Goal: Book appointment/travel/reservation

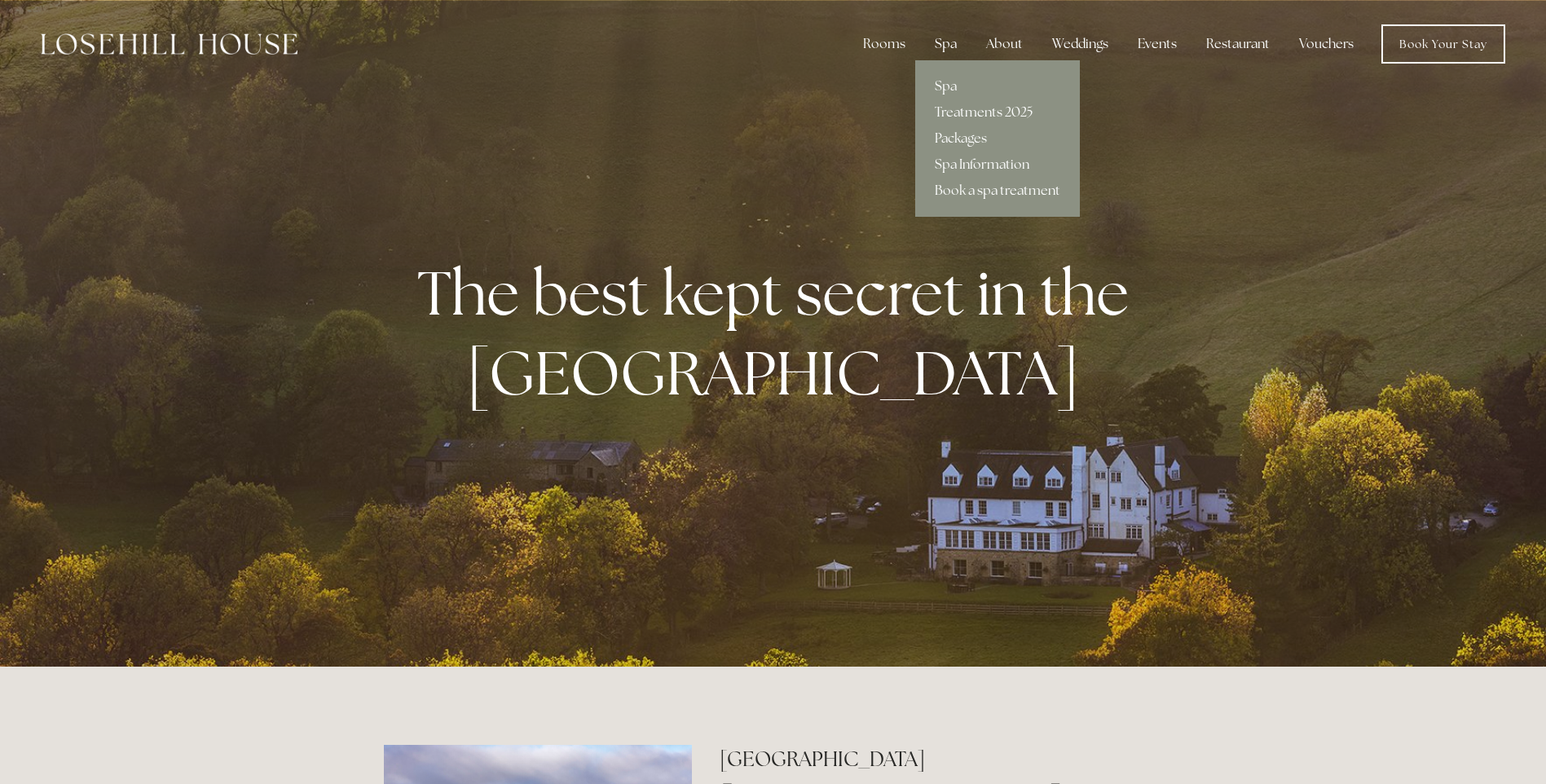
click at [959, 36] on div "Spa" at bounding box center [946, 44] width 48 height 32
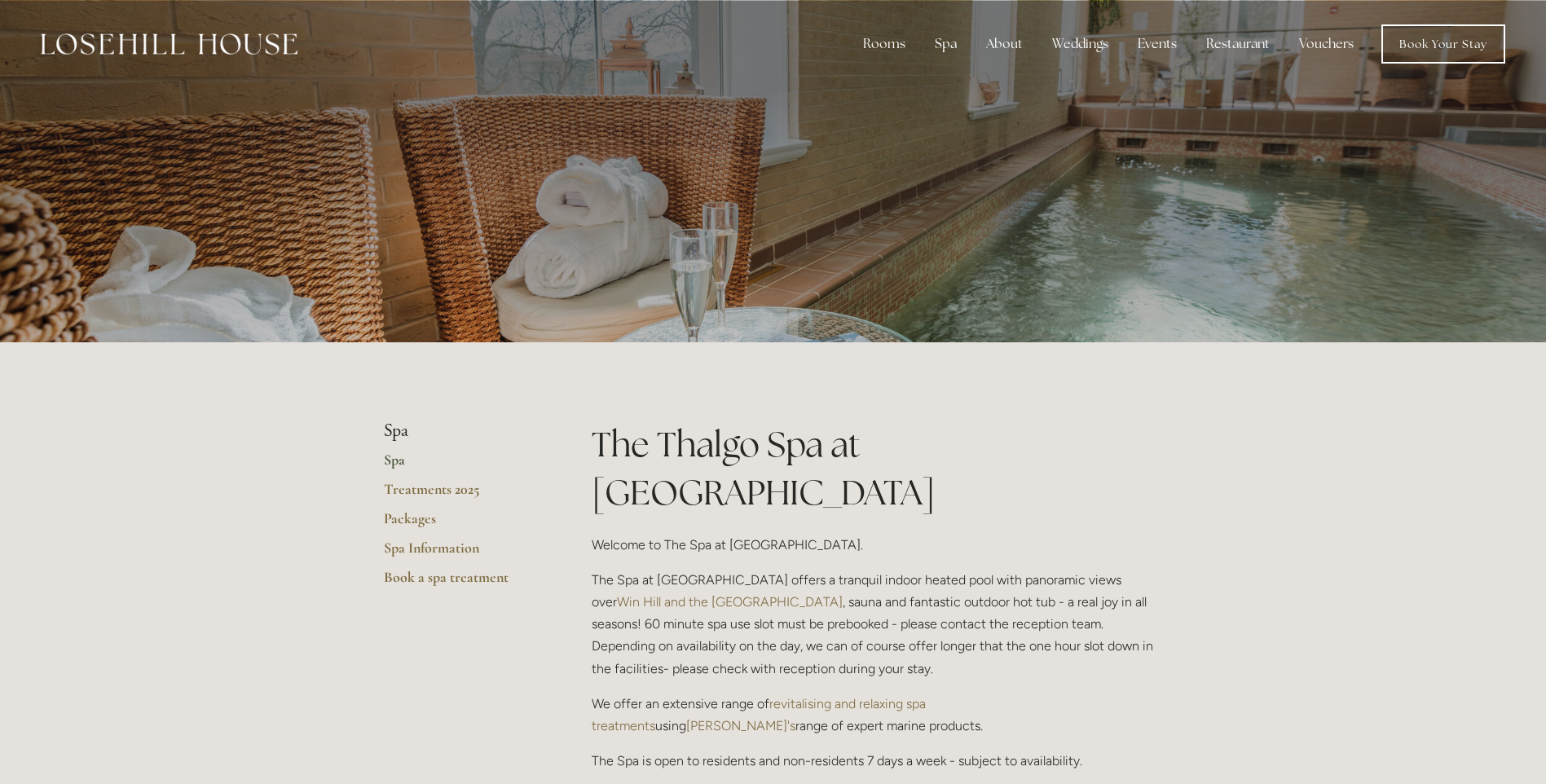
scroll to position [81, 0]
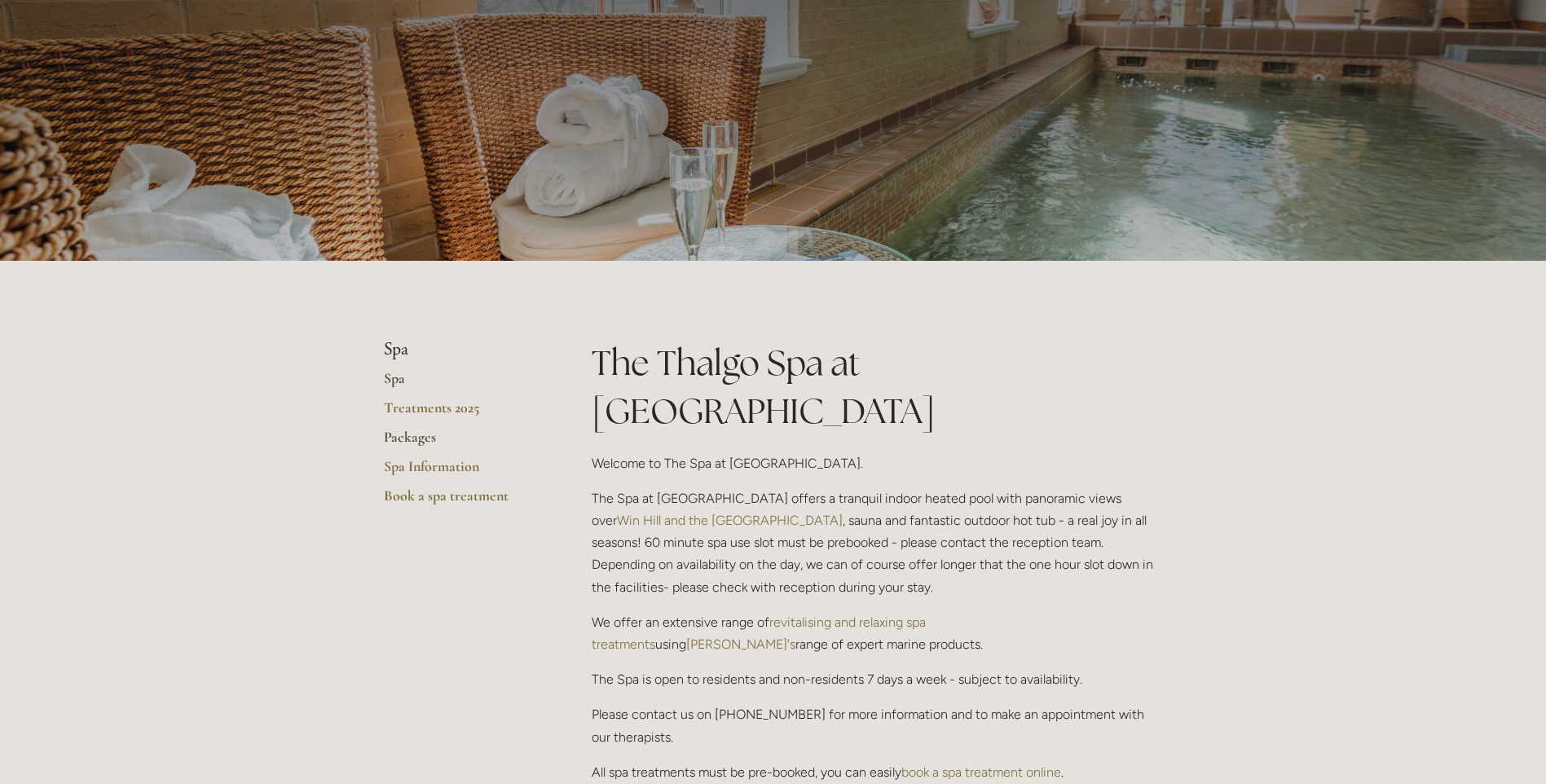
click at [423, 434] on link "Packages" at bounding box center [462, 442] width 156 height 29
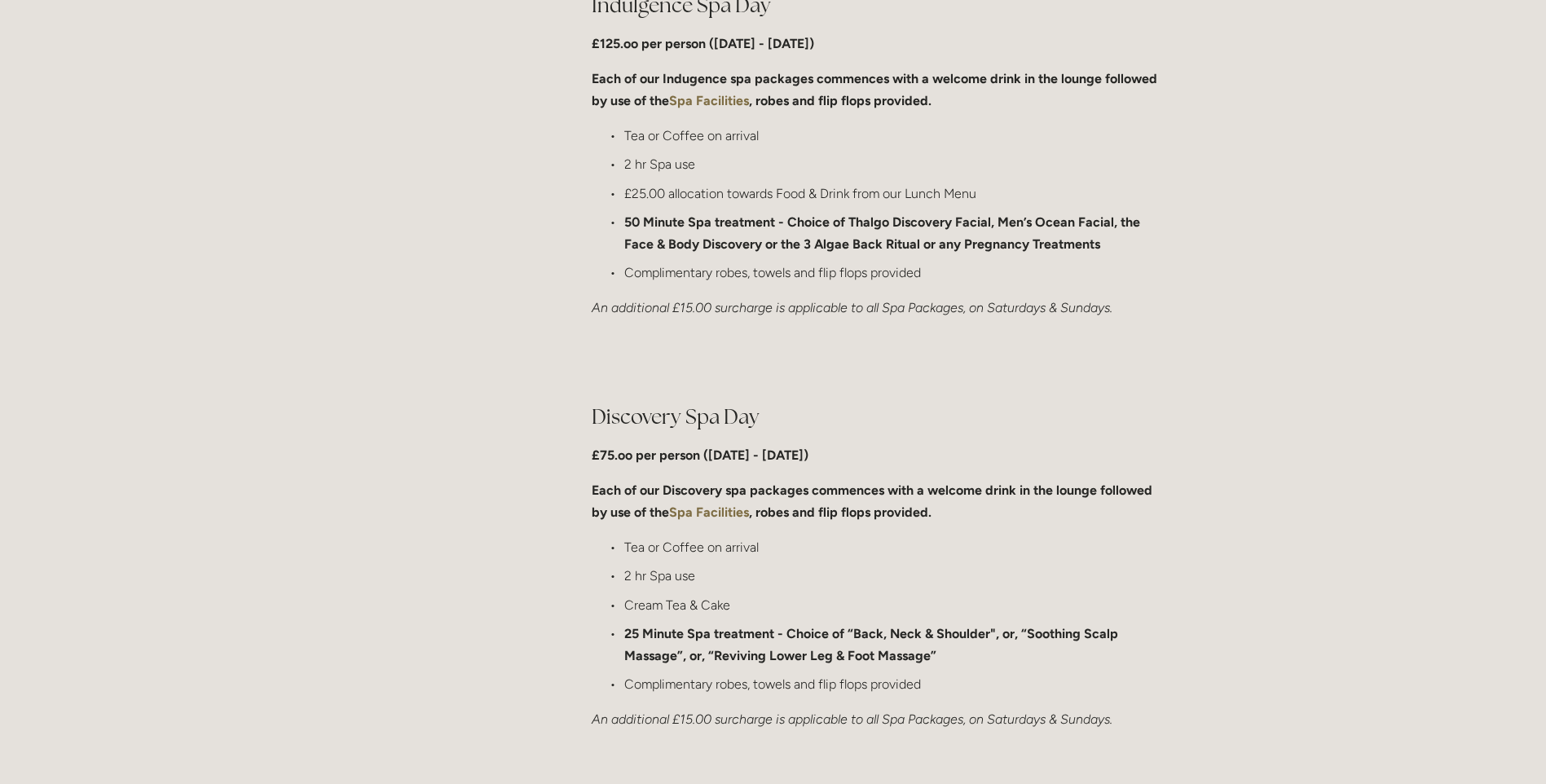
scroll to position [978, 0]
